Goal: Task Accomplishment & Management: Manage account settings

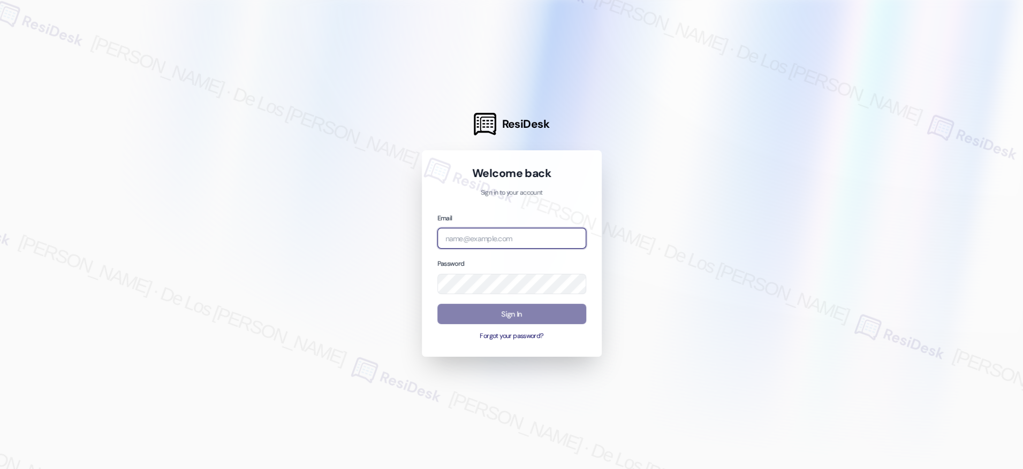
click at [536, 244] on input "email" at bounding box center [511, 238] width 149 height 21
click at [903, 122] on div at bounding box center [511, 234] width 1023 height 469
click at [546, 234] on input "email" at bounding box center [511, 238] width 149 height 21
paste input "automated-surveys-crawford_hoying-resen.six@crawford_[DOMAIN_NAME]"
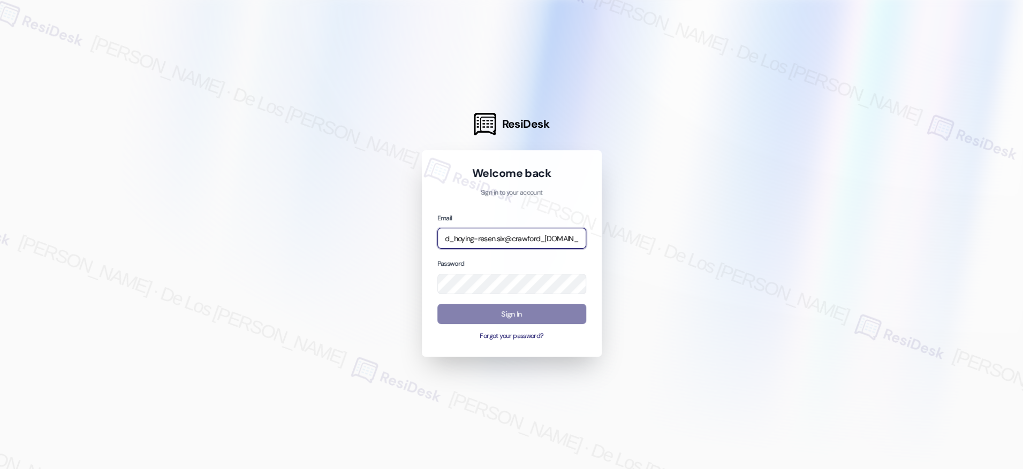
type input "automated-surveys-crawford_hoying-resen.six@crawford_[DOMAIN_NAME]"
drag, startPoint x: 936, startPoint y: 156, endPoint x: 687, endPoint y: 236, distance: 260.9
click at [935, 156] on div at bounding box center [511, 234] width 1023 height 469
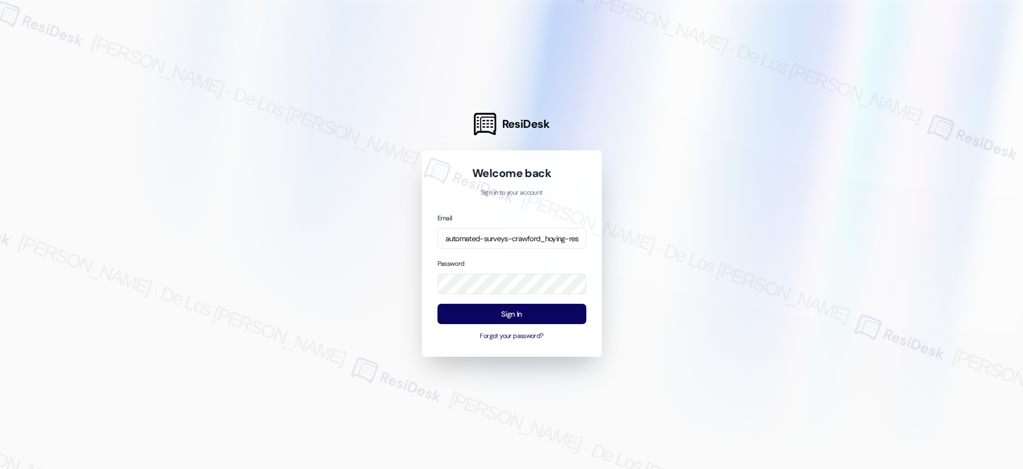
drag, startPoint x: 745, startPoint y: 240, endPoint x: 599, endPoint y: 289, distance: 154.0
click at [742, 244] on div at bounding box center [511, 234] width 1023 height 469
drag, startPoint x: 519, startPoint y: 311, endPoint x: 540, endPoint y: 297, distance: 25.1
click at [519, 311] on button "Sign In" at bounding box center [511, 314] width 149 height 21
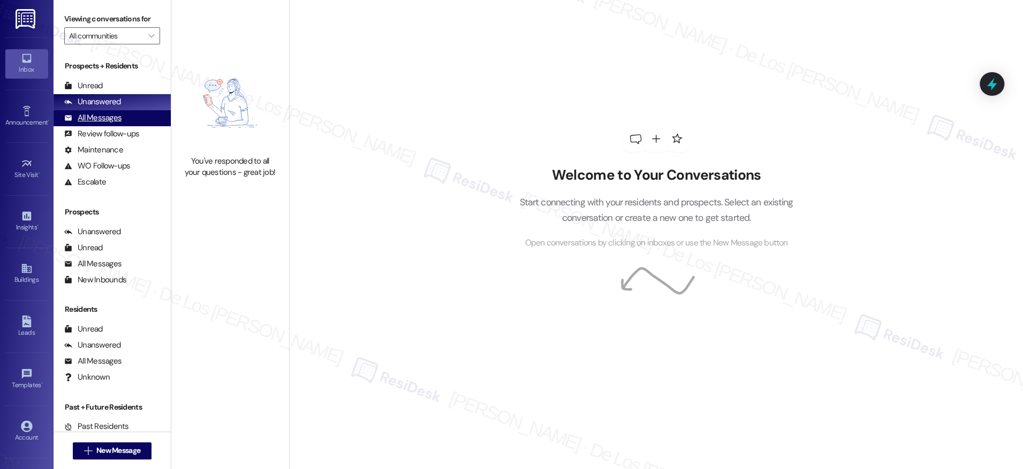
click at [119, 117] on div "All Messages" at bounding box center [92, 117] width 57 height 11
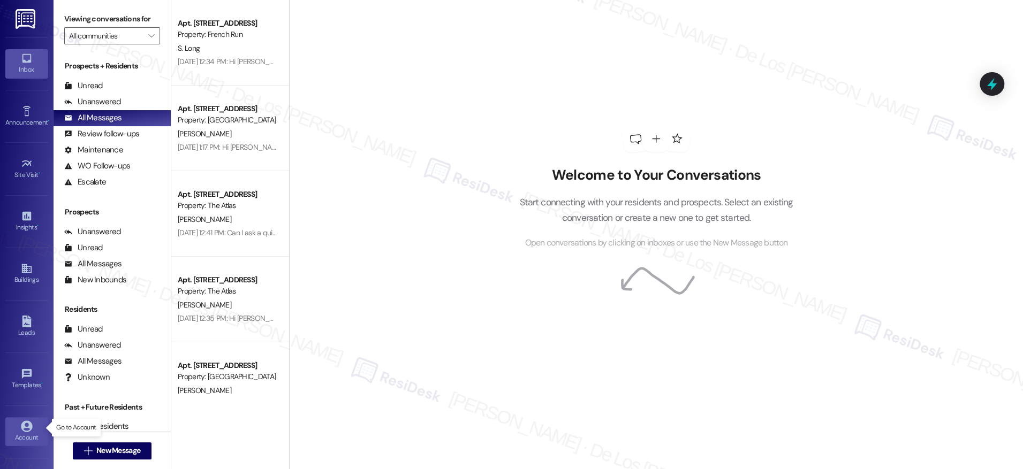
click at [38, 420] on link "Account" at bounding box center [26, 432] width 43 height 29
